Goal: Book appointment/travel/reservation

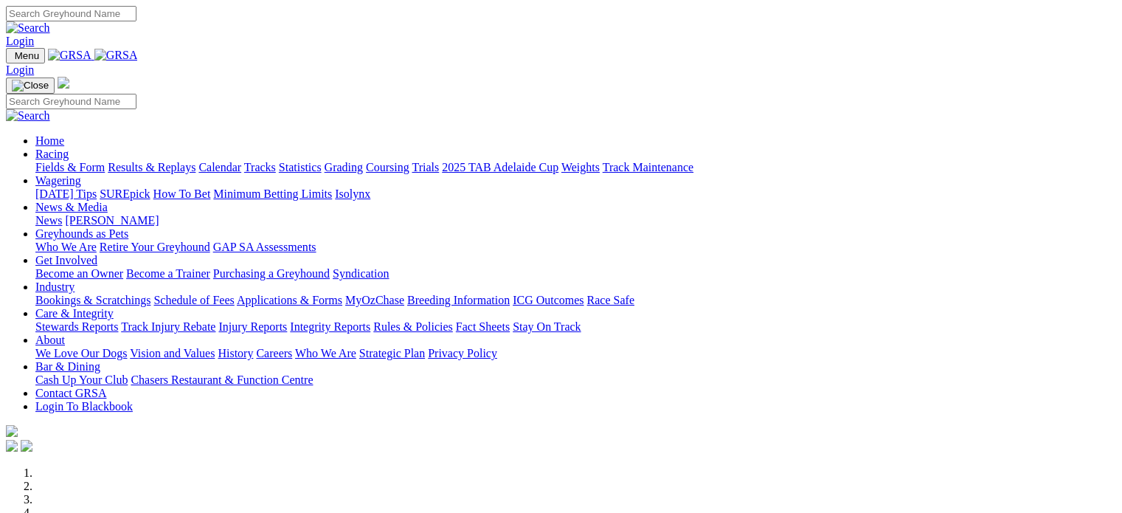
drag, startPoint x: 201, startPoint y: 195, endPoint x: 551, endPoint y: 356, distance: 385.7
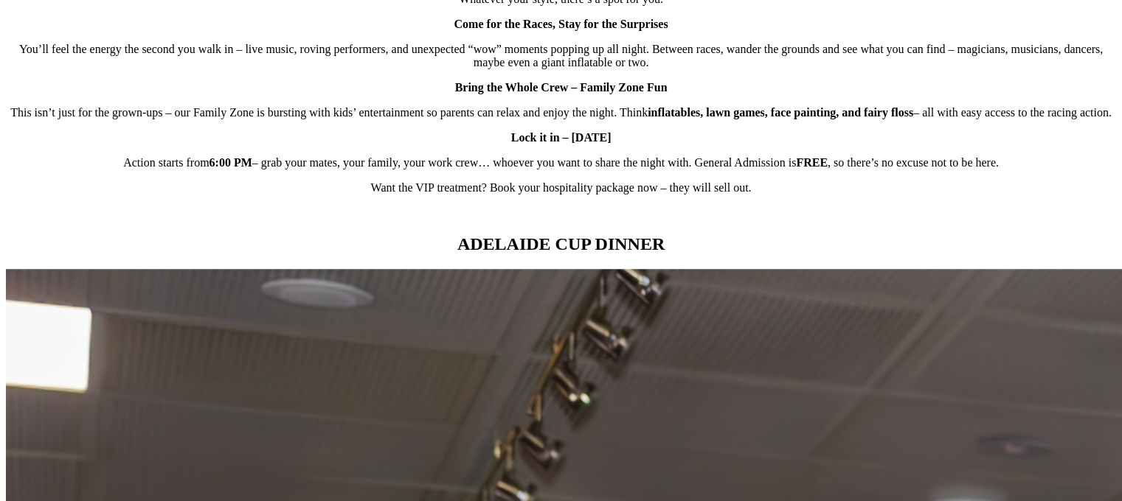
scroll to position [1499, 0]
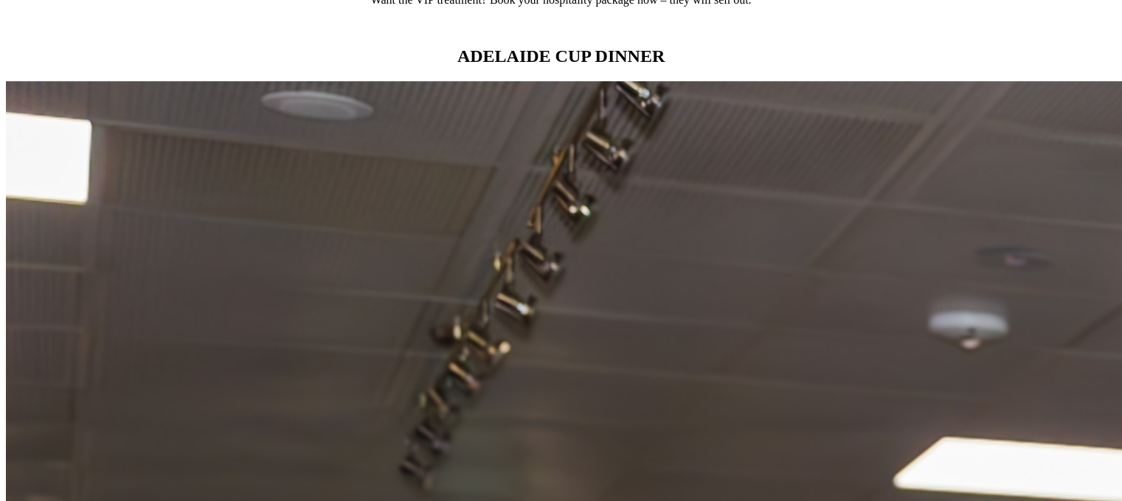
scroll to position [1425, 0]
